Goal: Use online tool/utility: Utilize a website feature to perform a specific function

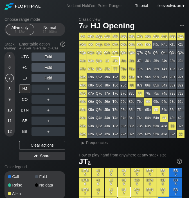
click at [53, 22] on header "Choose range mode All-in only 5 – 12 bb Normal 12 – 100 bb" at bounding box center [34, 26] width 61 height 19
click at [53, 27] on div "Normal 12 – 100 bb" at bounding box center [50, 29] width 26 height 11
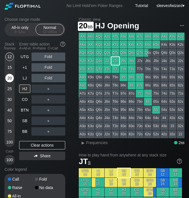
click at [8, 83] on div "20" at bounding box center [9, 79] width 8 height 11
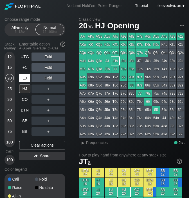
click at [22, 79] on div "LJ" at bounding box center [24, 78] width 11 height 8
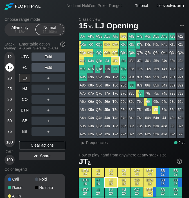
click at [12, 67] on div "15" at bounding box center [9, 67] width 8 height 8
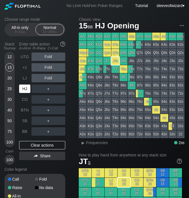
click at [23, 91] on div "HJ" at bounding box center [24, 89] width 11 height 8
click at [8, 68] on div "15" at bounding box center [9, 67] width 8 height 8
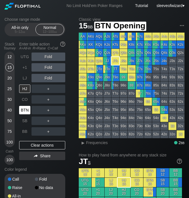
click at [24, 110] on div "BTN" at bounding box center [24, 110] width 11 height 8
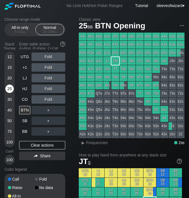
click at [10, 89] on div "25" at bounding box center [9, 89] width 8 height 8
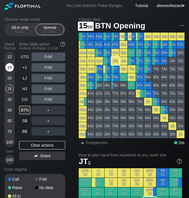
click at [10, 67] on div "15" at bounding box center [9, 67] width 8 height 8
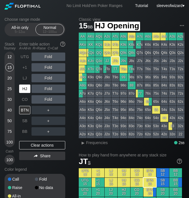
click at [24, 89] on div "HJ" at bounding box center [24, 89] width 11 height 8
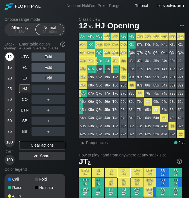
click at [8, 54] on div "12" at bounding box center [9, 57] width 8 height 8
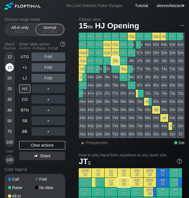
click at [11, 68] on div "15" at bounding box center [9, 67] width 8 height 8
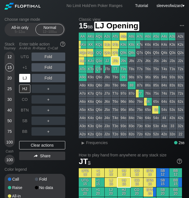
click at [25, 81] on div "LJ" at bounding box center [24, 78] width 11 height 8
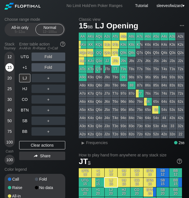
click at [9, 71] on div "15" at bounding box center [9, 67] width 8 height 8
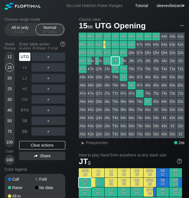
click at [23, 57] on div "UTG" at bounding box center [24, 57] width 11 height 8
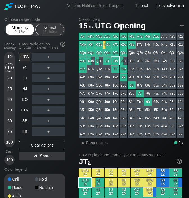
click at [23, 30] on span "bb" at bounding box center [23, 32] width 3 height 4
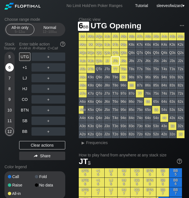
click at [11, 72] on div "6" at bounding box center [9, 68] width 8 height 11
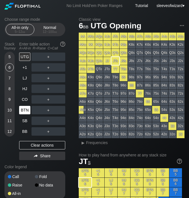
click at [21, 113] on div "BTN" at bounding box center [24, 110] width 11 height 8
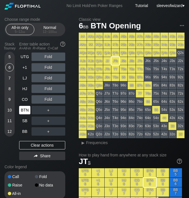
click at [21, 113] on div "BTN" at bounding box center [24, 110] width 11 height 8
click at [11, 68] on div "6" at bounding box center [9, 67] width 8 height 8
